Goal: Navigation & Orientation: Find specific page/section

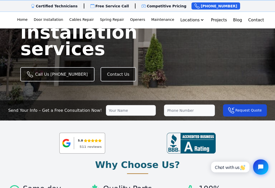
scroll to position [60, 0]
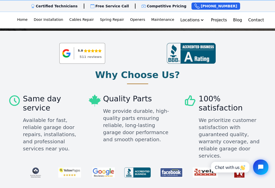
click at [137, 77] on h2 "Why Choose Us?" at bounding box center [137, 75] width 85 height 10
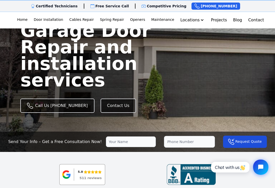
scroll to position [28, 0]
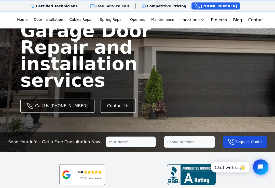
click at [109, 99] on link "Contact Us" at bounding box center [118, 106] width 35 height 14
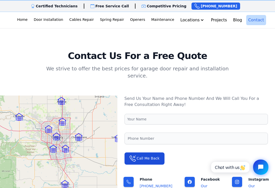
click at [30, 16] on link "Home" at bounding box center [22, 20] width 15 height 10
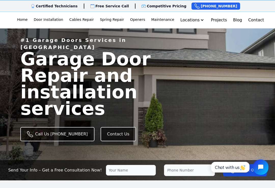
click at [185, 42] on link "[GEOGRAPHIC_DATA]" at bounding box center [182, 42] width 41 height 10
